Goal: Obtain resource: Download file/media

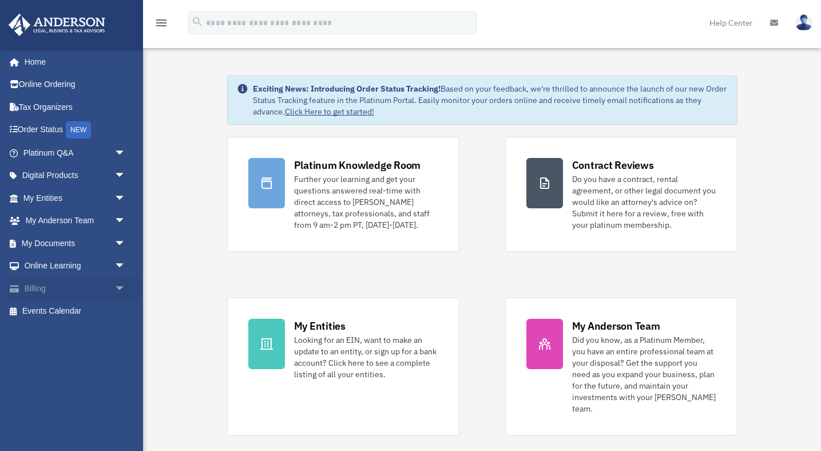
click at [30, 288] on link "Billing arrow_drop_down" at bounding box center [75, 288] width 135 height 23
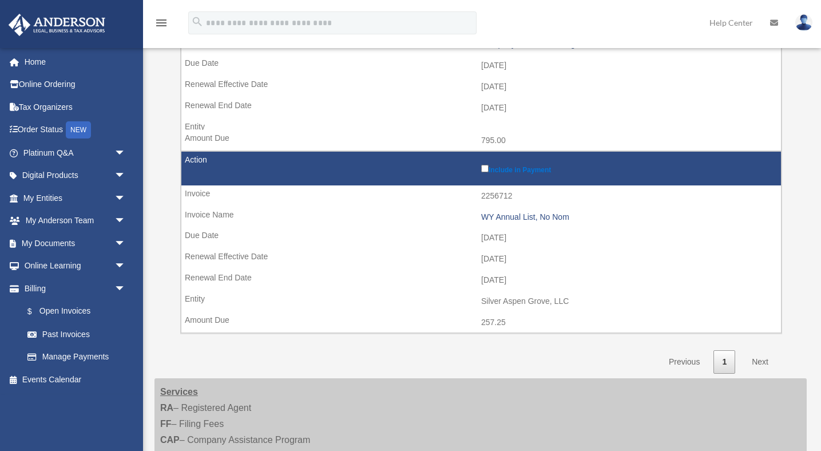
scroll to position [303, 0]
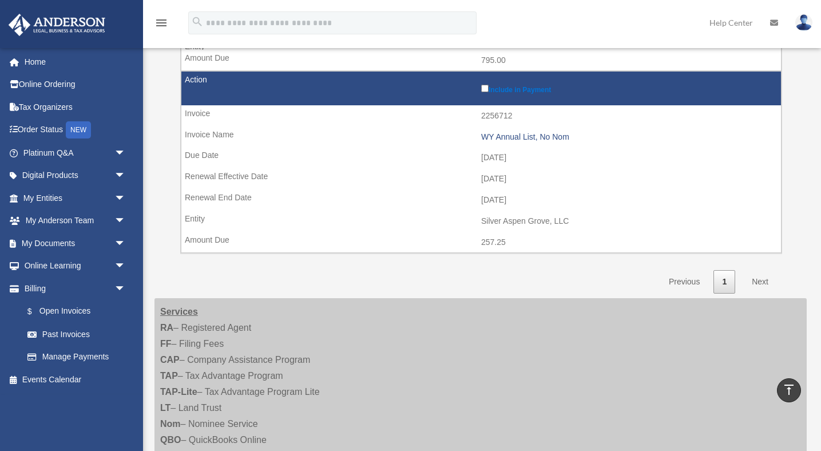
click at [763, 281] on link "Next" at bounding box center [760, 281] width 34 height 23
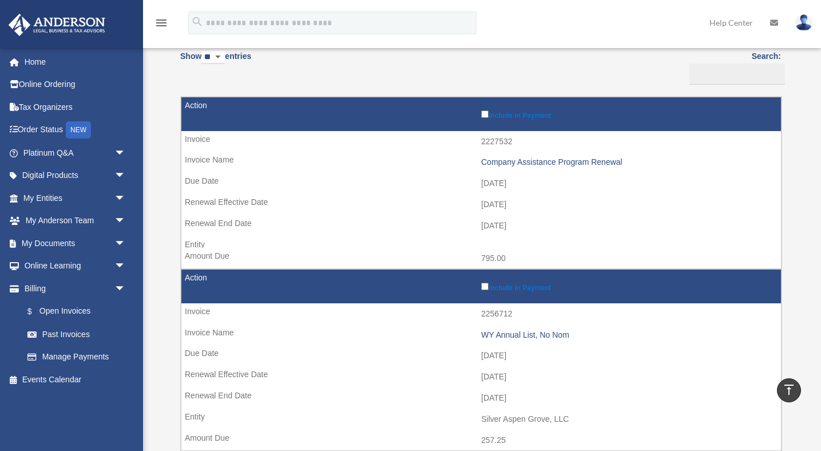
scroll to position [0, 0]
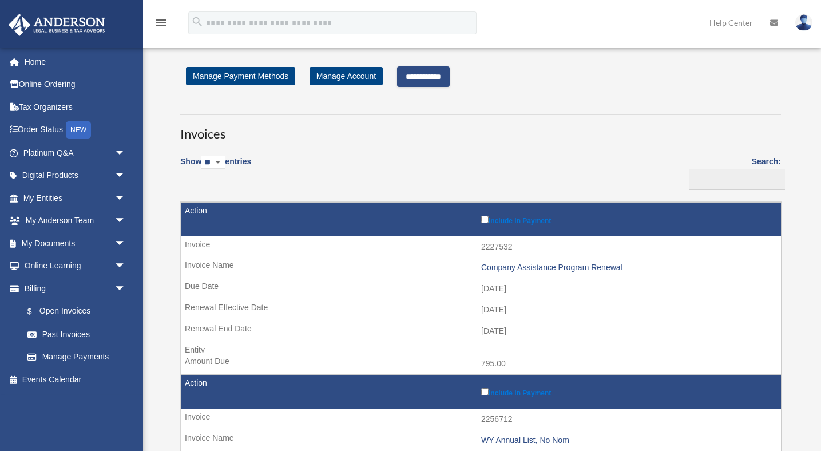
click at [442, 78] on input "**********" at bounding box center [423, 76] width 53 height 21
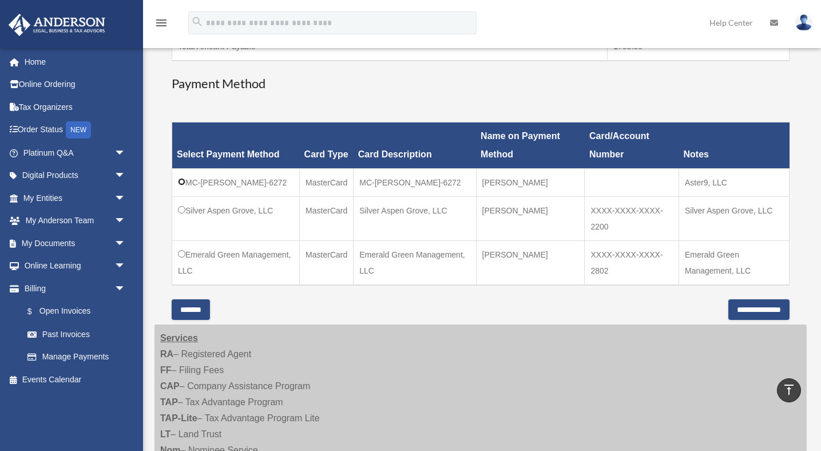
scroll to position [264, 0]
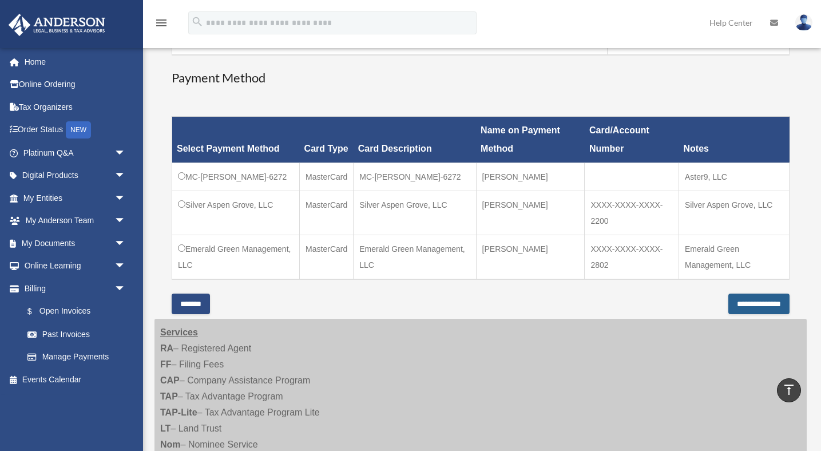
click at [729, 302] on input "**********" at bounding box center [758, 303] width 61 height 21
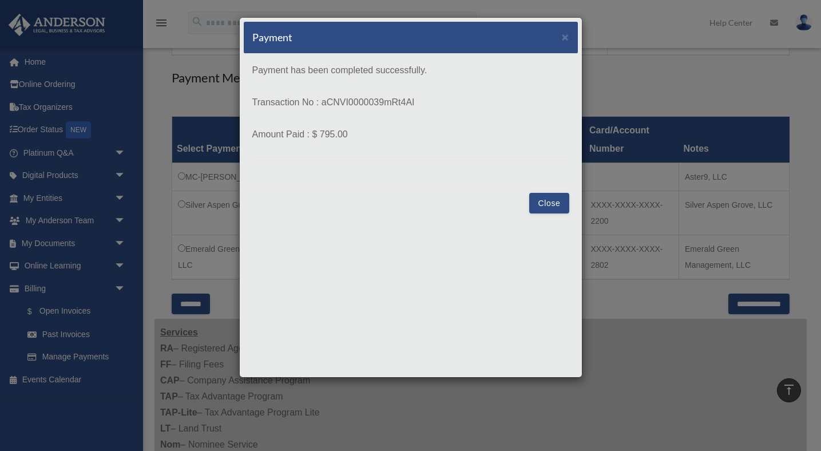
click at [548, 204] on button "Close" at bounding box center [548, 203] width 39 height 21
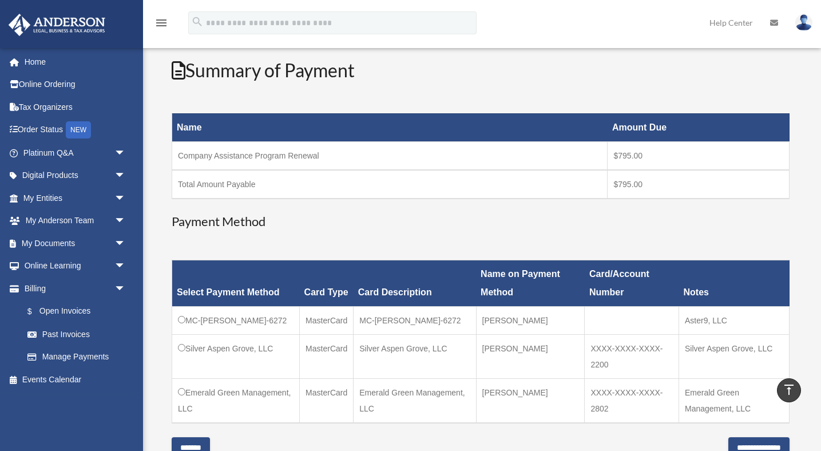
scroll to position [0, 0]
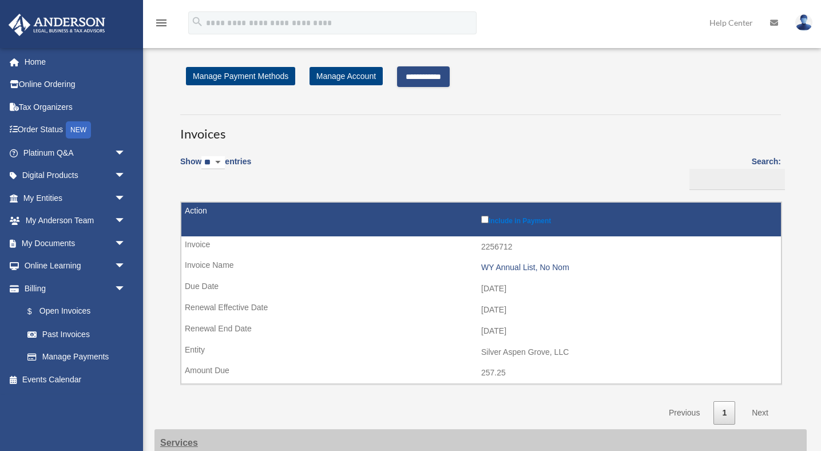
click at [444, 73] on input "**********" at bounding box center [423, 76] width 53 height 21
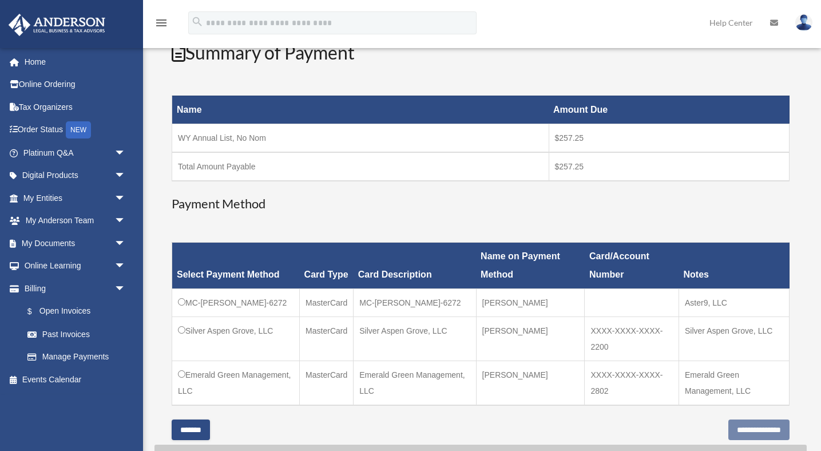
scroll to position [234, 0]
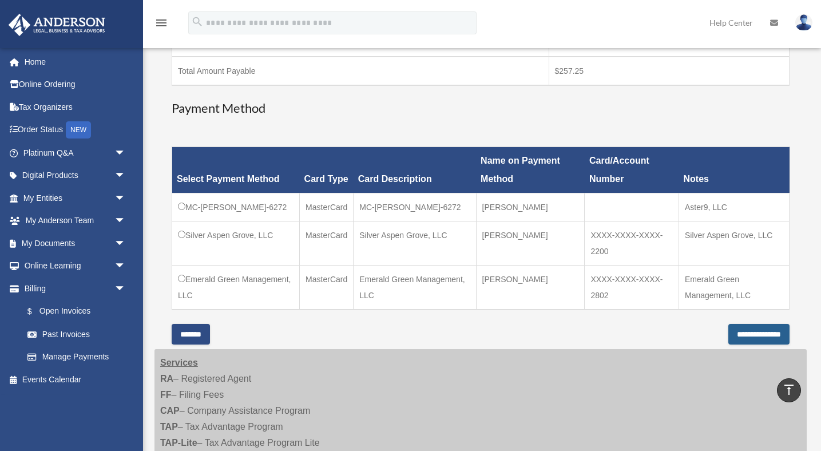
click at [738, 335] on input "**********" at bounding box center [758, 334] width 61 height 21
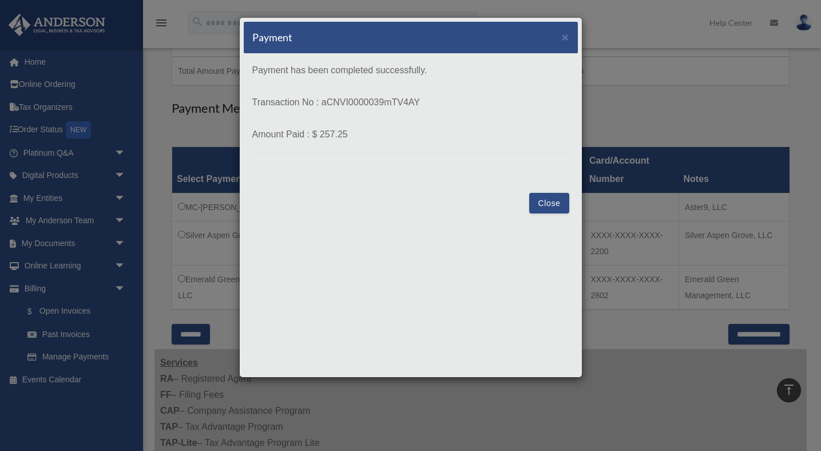
click at [557, 205] on button "Close" at bounding box center [548, 203] width 39 height 21
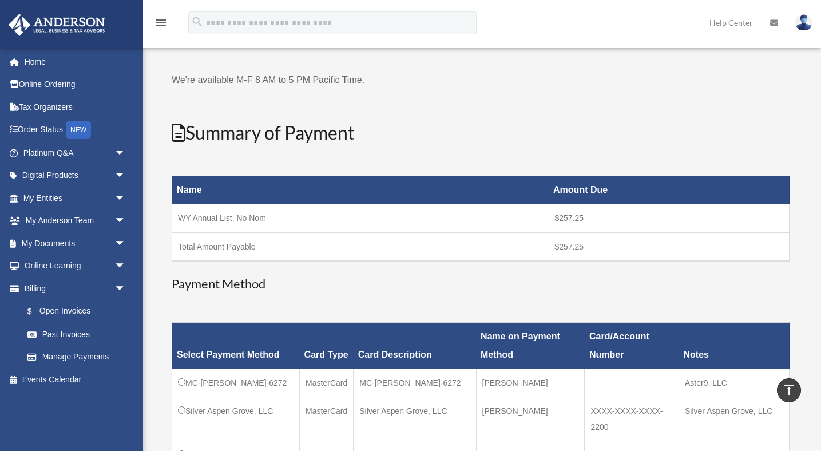
scroll to position [45, 0]
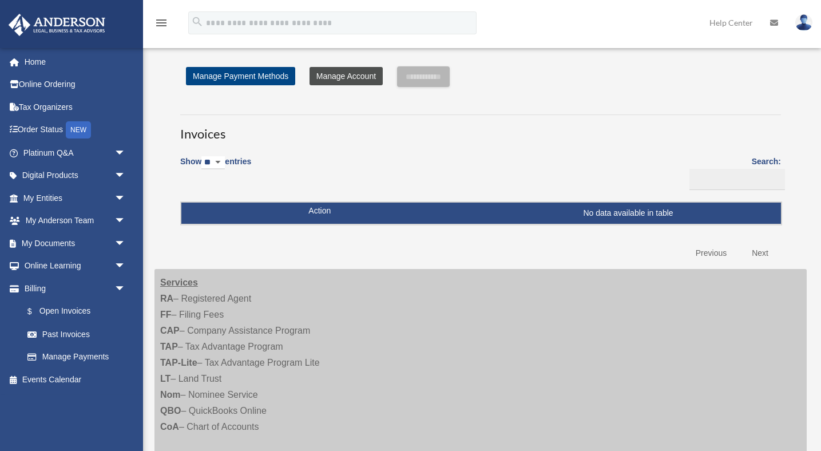
click at [352, 76] on link "Manage Account" at bounding box center [345, 76] width 73 height 18
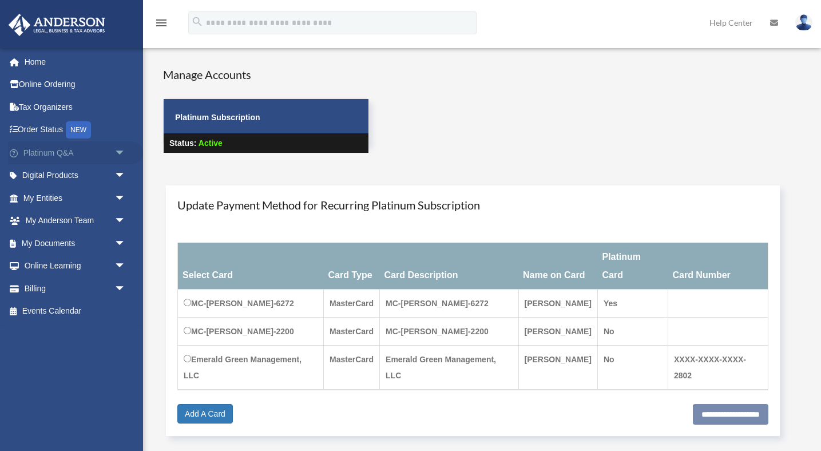
click at [118, 152] on span "arrow_drop_down" at bounding box center [125, 152] width 23 height 23
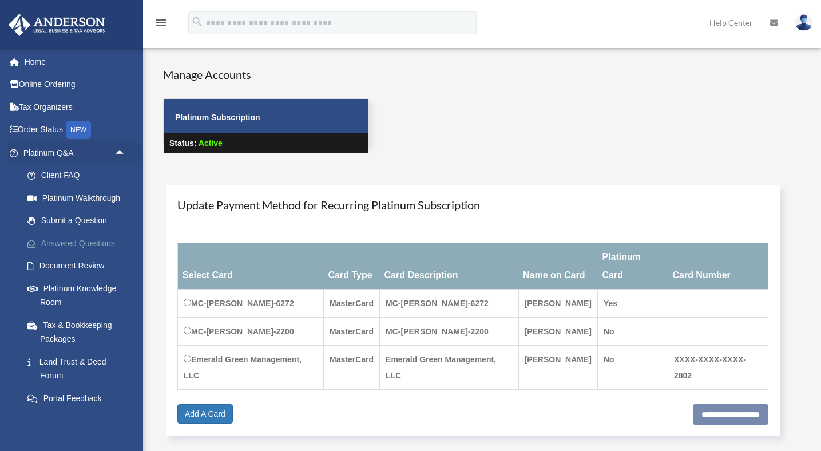
click at [78, 242] on link "Answered Questions" at bounding box center [79, 243] width 127 height 23
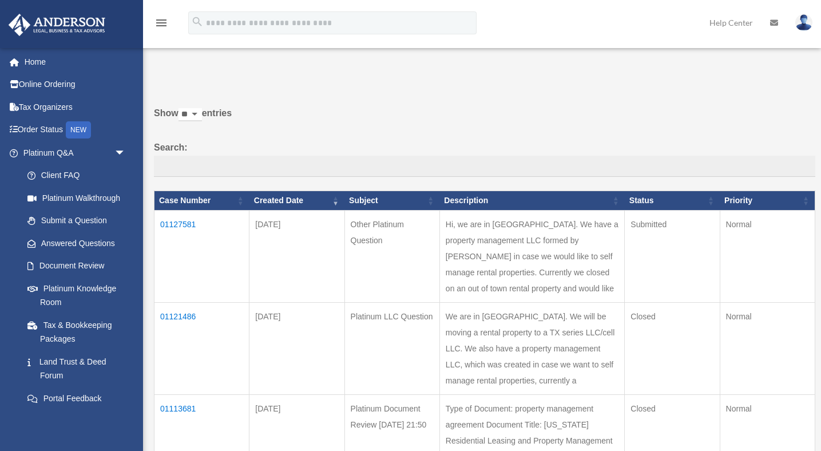
click at [190, 224] on td "01127581" at bounding box center [201, 256] width 95 height 92
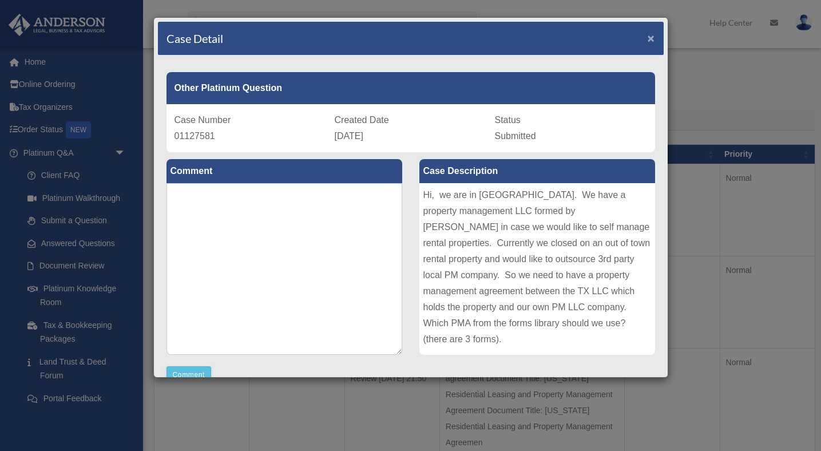
click at [652, 38] on span "×" at bounding box center [650, 37] width 7 height 13
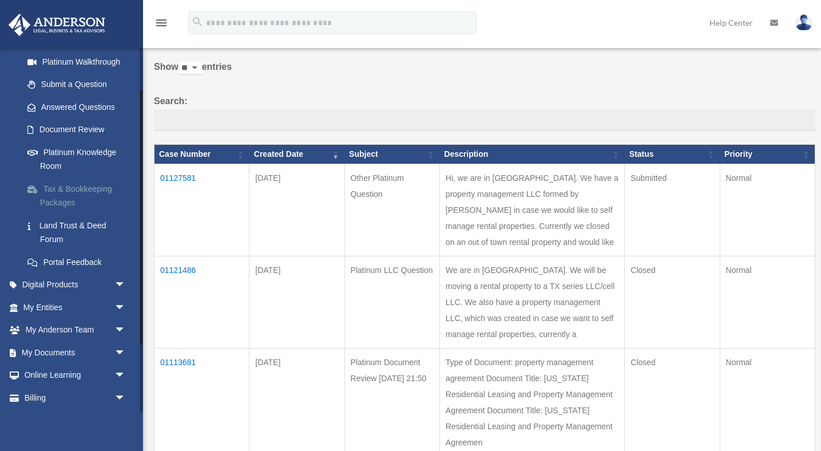
scroll to position [158, 0]
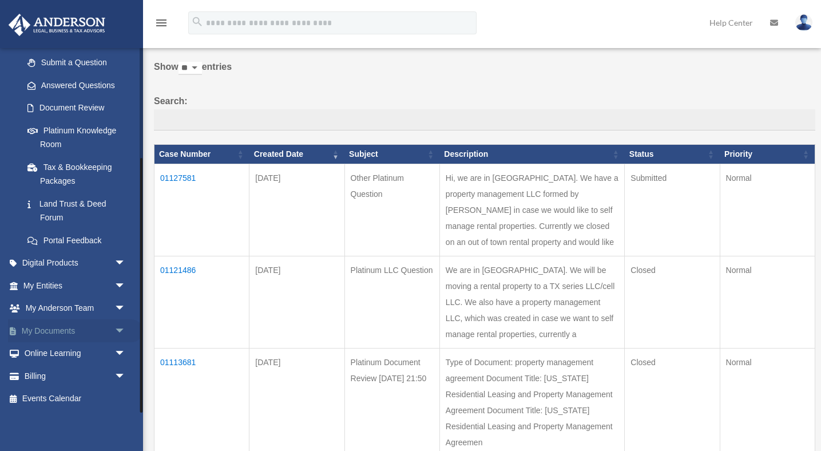
click at [122, 327] on span "arrow_drop_down" at bounding box center [125, 330] width 23 height 23
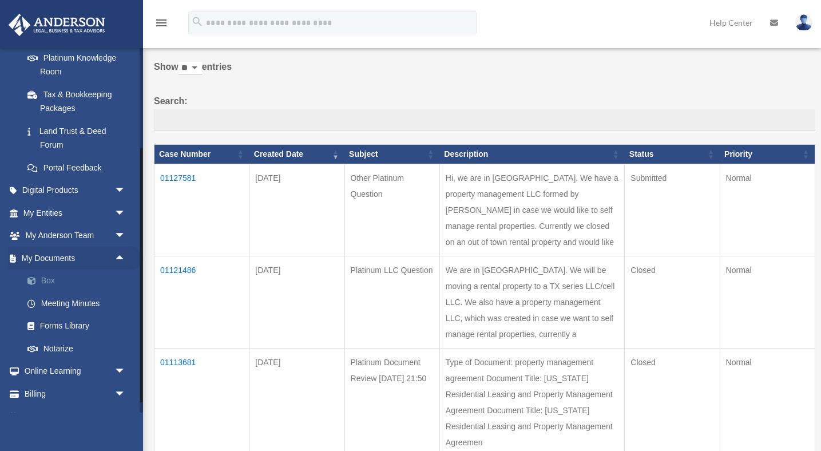
scroll to position [236, 0]
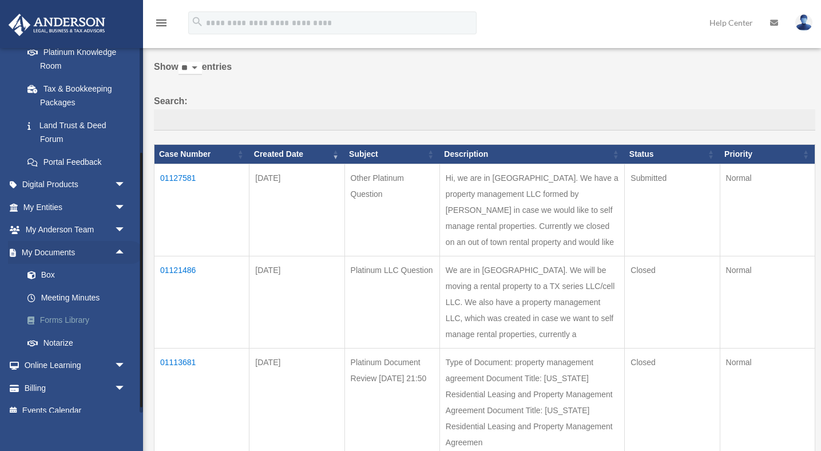
click at [85, 317] on link "Forms Library" at bounding box center [79, 320] width 127 height 23
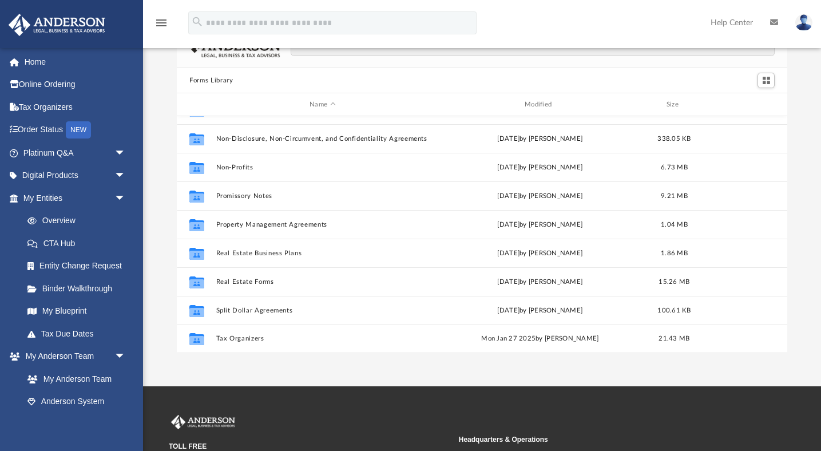
scroll to position [46, 0]
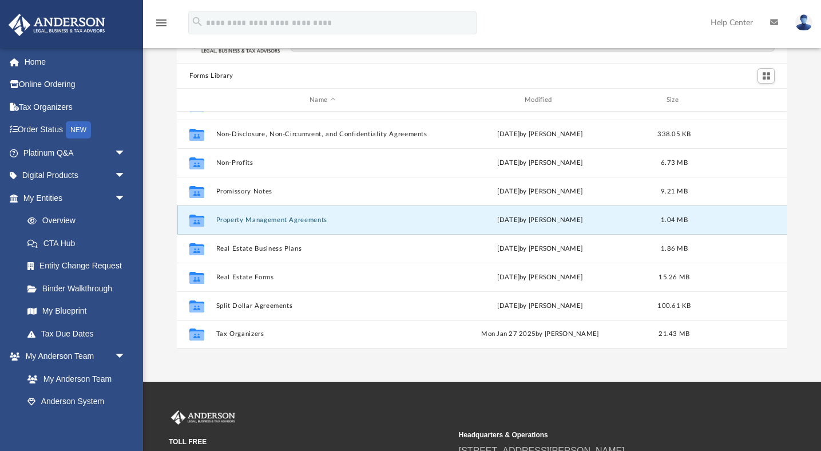
click at [294, 221] on button "Property Management Agreements" at bounding box center [322, 219] width 213 height 7
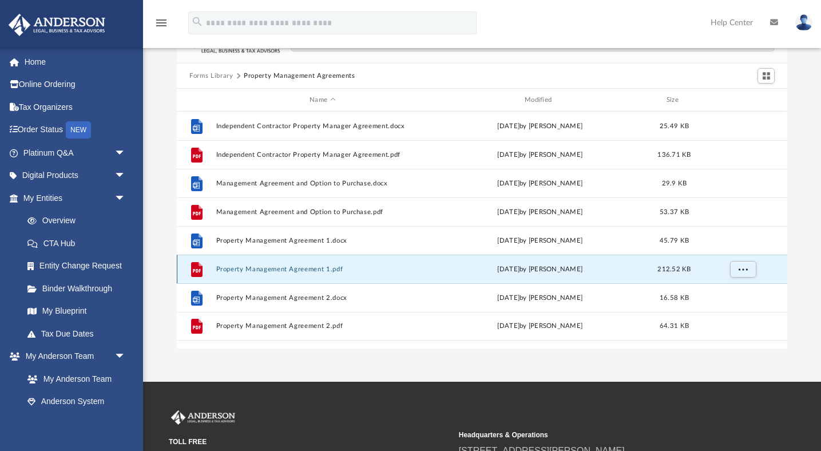
click at [309, 269] on button "Property Management Agreement 1.pdf" at bounding box center [322, 268] width 213 height 7
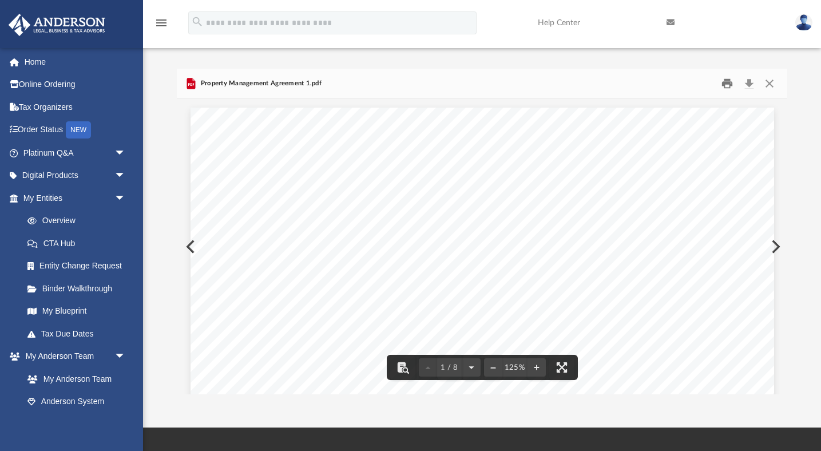
click at [728, 85] on button "Print" at bounding box center [726, 84] width 23 height 18
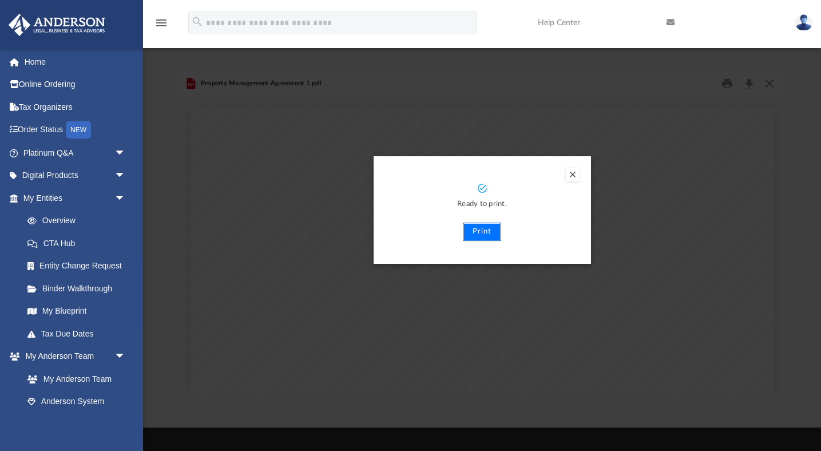
click at [485, 231] on button "Print" at bounding box center [482, 231] width 38 height 18
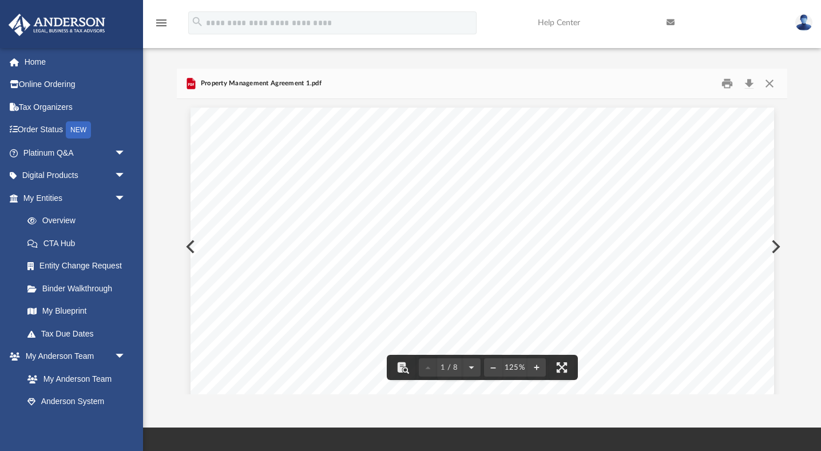
click at [803, 22] on img at bounding box center [803, 22] width 17 height 17
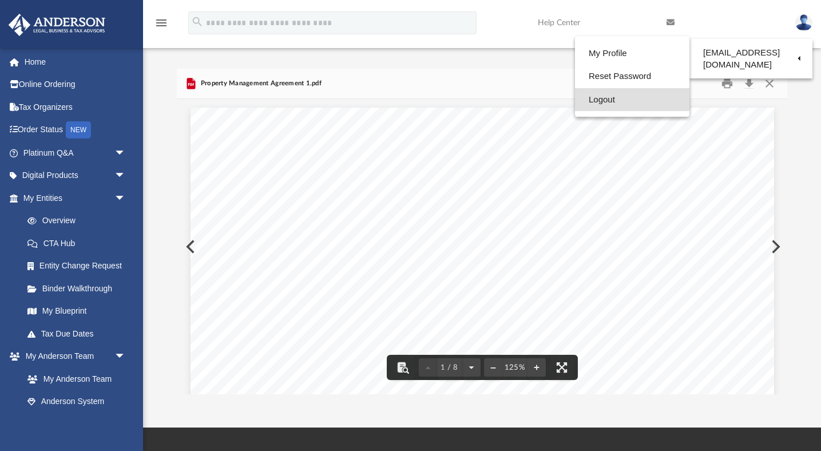
click at [600, 99] on link "Logout" at bounding box center [632, 99] width 114 height 23
